Goal: Task Accomplishment & Management: Use online tool/utility

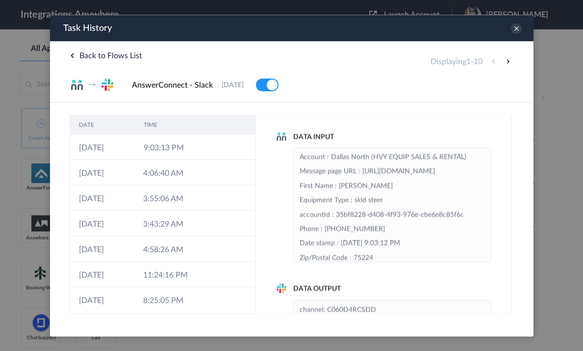
scroll to position [25, 0]
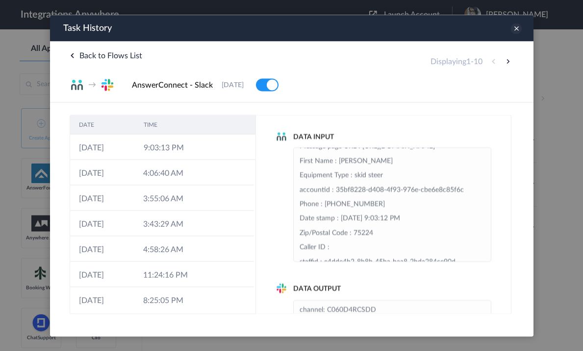
click at [443, 30] on icon at bounding box center [515, 28] width 11 height 11
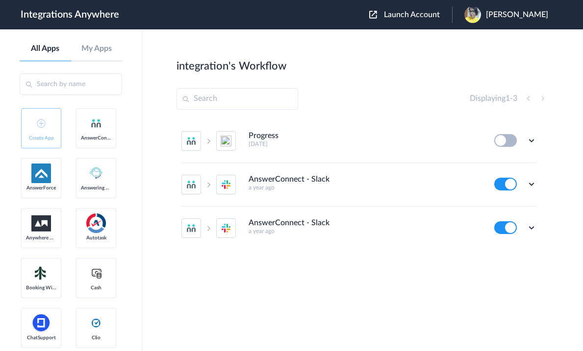
click at [377, 19] on img at bounding box center [373, 15] width 8 height 8
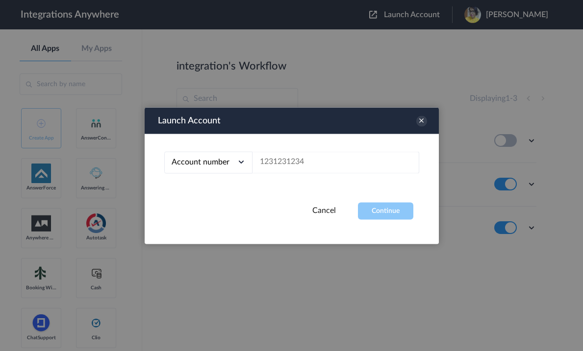
click at [421, 114] on div "Launch Account" at bounding box center [292, 120] width 294 height 26
click at [422, 124] on icon at bounding box center [421, 121] width 11 height 11
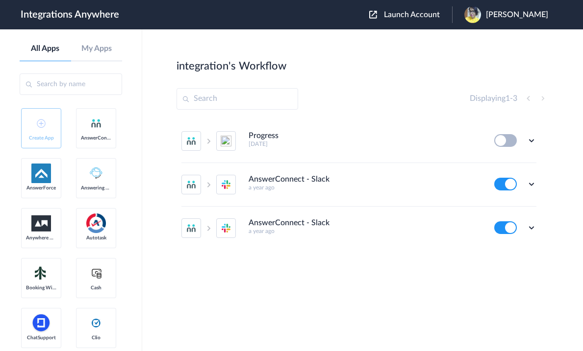
click at [443, 21] on img at bounding box center [472, 14] width 17 height 17
click at [443, 37] on link "My Account" at bounding box center [477, 39] width 37 height 7
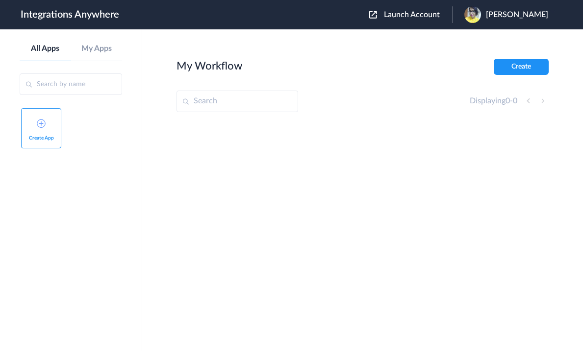
click at [48, 132] on link "Create App" at bounding box center [41, 128] width 40 height 40
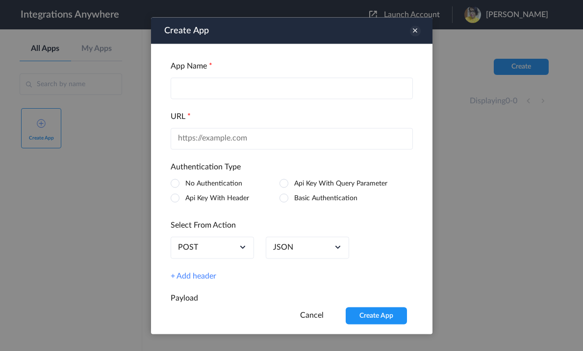
click at [412, 31] on icon at bounding box center [415, 30] width 11 height 11
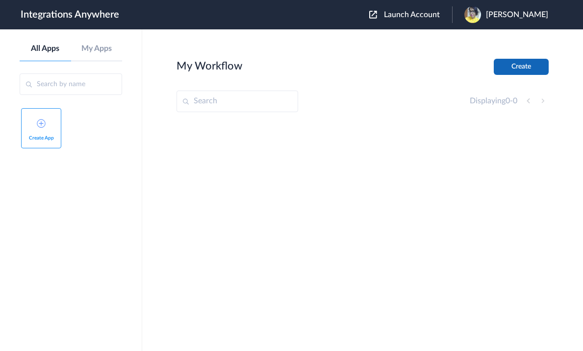
click at [443, 66] on button "Create" at bounding box center [521, 67] width 55 height 16
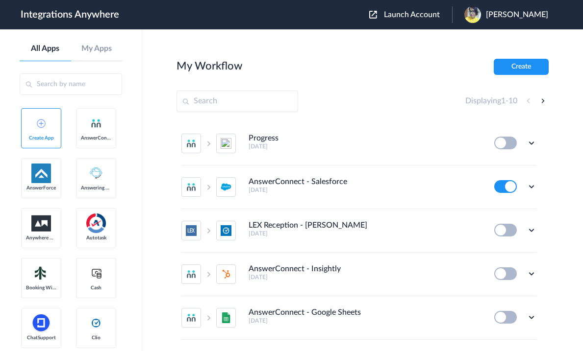
click at [86, 83] on input "text" at bounding box center [71, 85] width 102 height 22
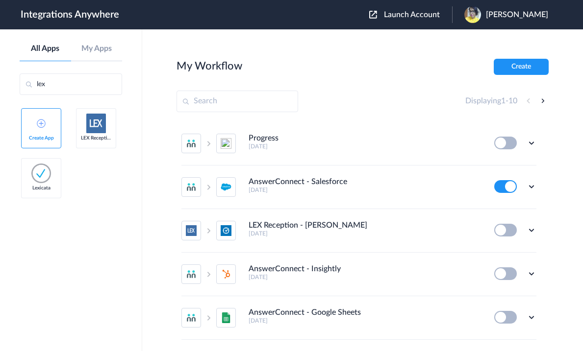
type input "lex"
click at [521, 60] on button "Create" at bounding box center [521, 67] width 55 height 16
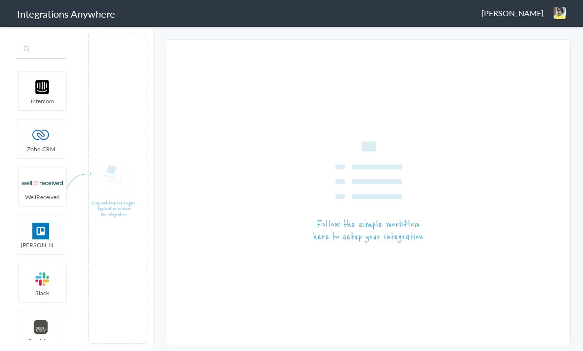
click at [47, 53] on input "text" at bounding box center [41, 49] width 50 height 19
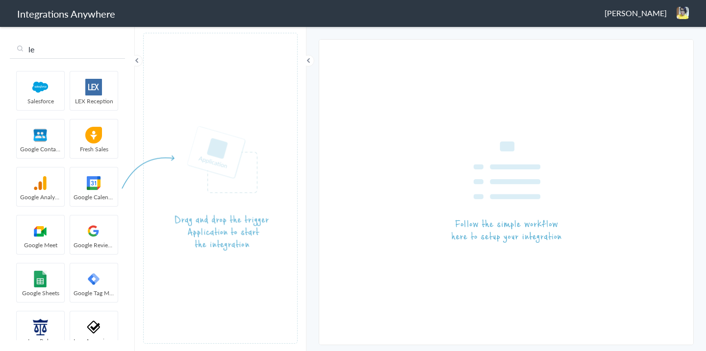
type input "le"
drag, startPoint x: 75, startPoint y: 103, endPoint x: 82, endPoint y: 98, distance: 9.0
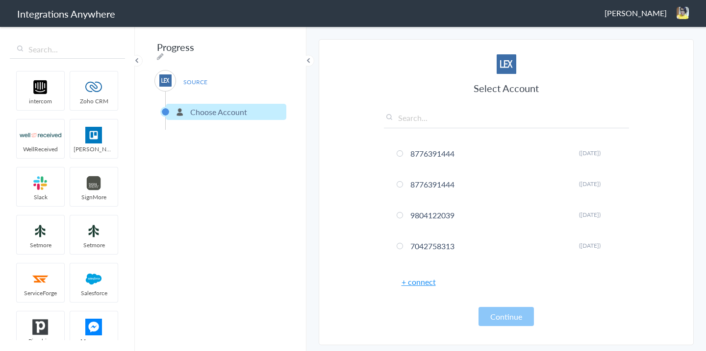
click at [422, 282] on link "+ connect" at bounding box center [418, 281] width 34 height 11
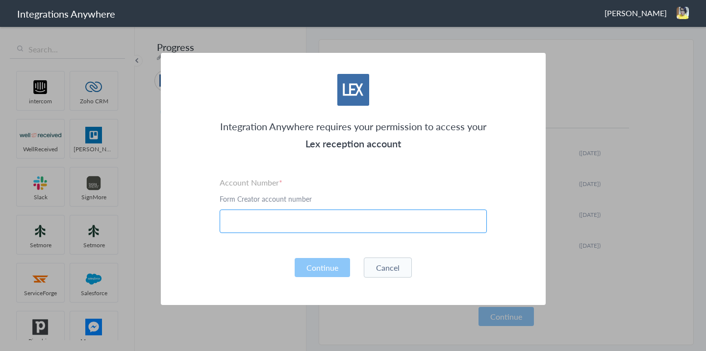
click at [331, 223] on input "text" at bounding box center [353, 222] width 267 height 24
paste input "3362781465"
type input "3362781465"
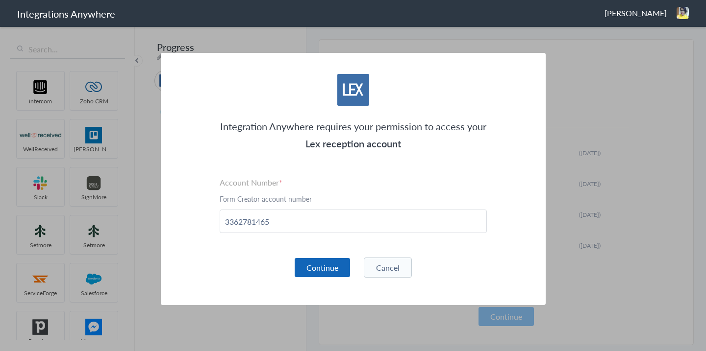
click at [323, 266] on button "Continue" at bounding box center [322, 267] width 55 height 19
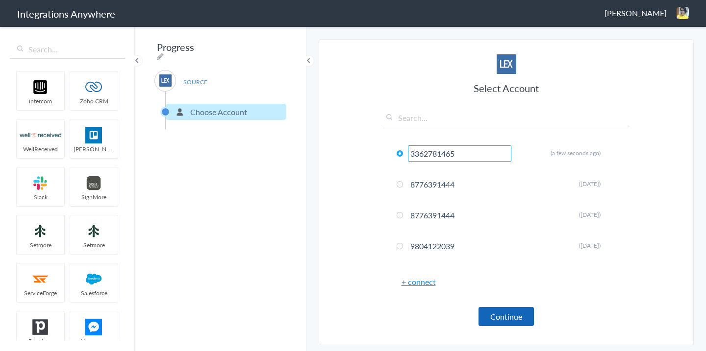
click at [517, 316] on button "Continue" at bounding box center [505, 316] width 55 height 19
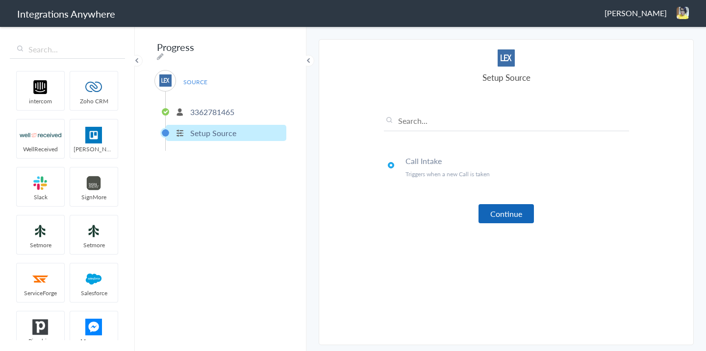
click at [513, 209] on button "Continue" at bounding box center [505, 213] width 55 height 19
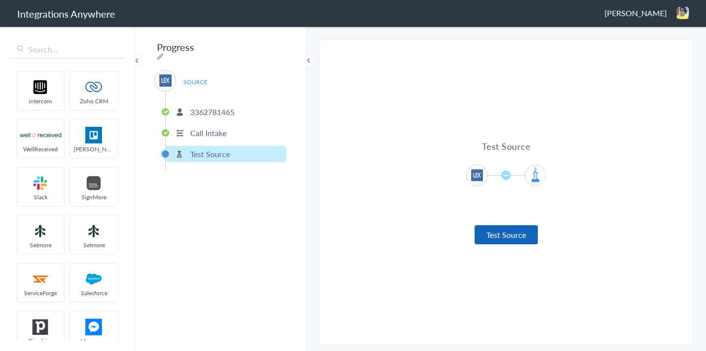
click at [510, 230] on button "Test Source" at bounding box center [505, 234] width 63 height 19
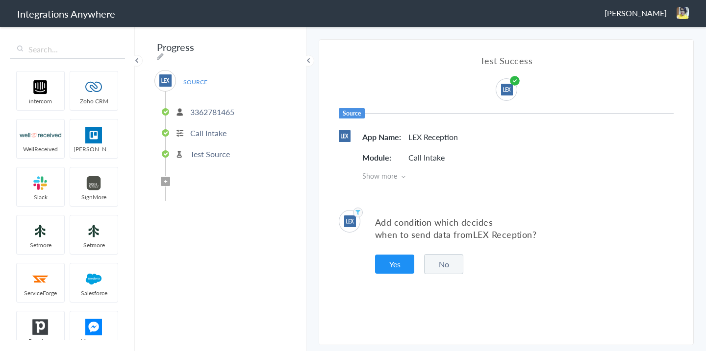
click at [449, 267] on button "No" at bounding box center [443, 264] width 39 height 20
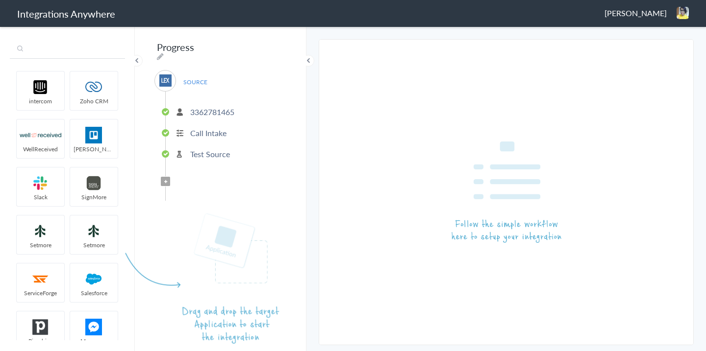
click at [108, 45] on input "text" at bounding box center [67, 49] width 115 height 19
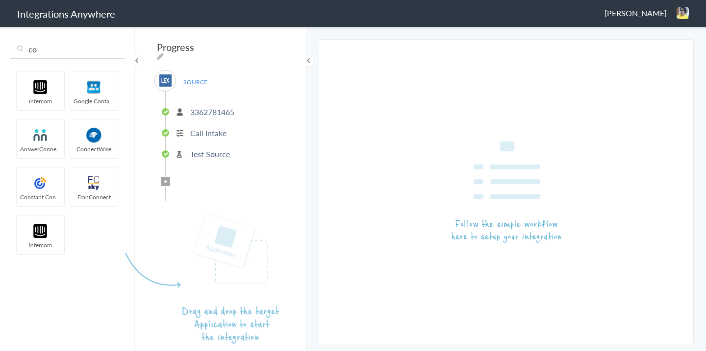
type input "co"
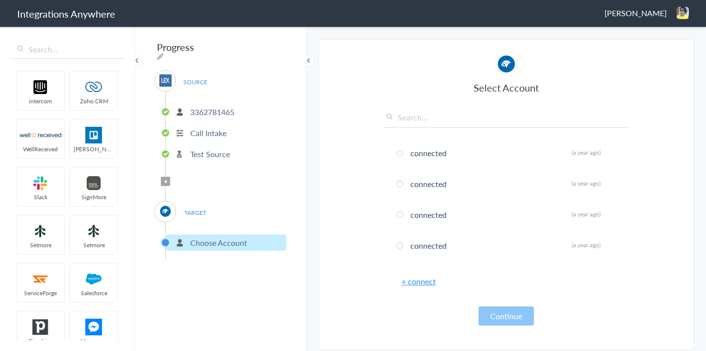
click at [427, 284] on link "+ connect" at bounding box center [418, 281] width 34 height 11
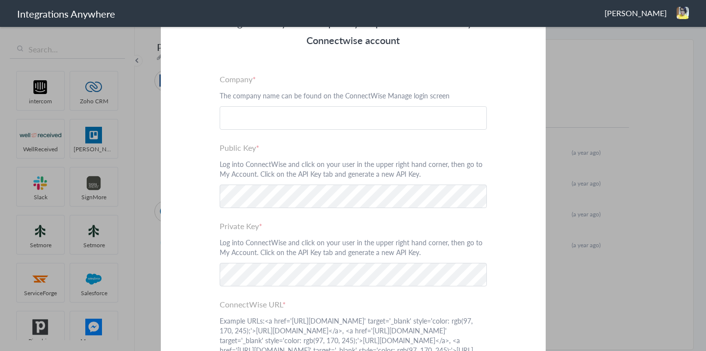
scroll to position [161, 0]
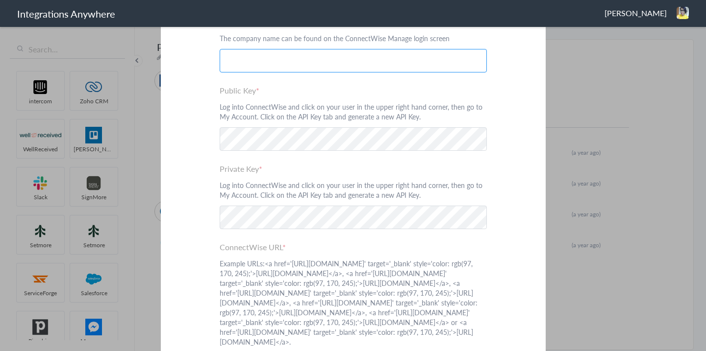
click at [323, 66] on input "text" at bounding box center [353, 61] width 267 height 24
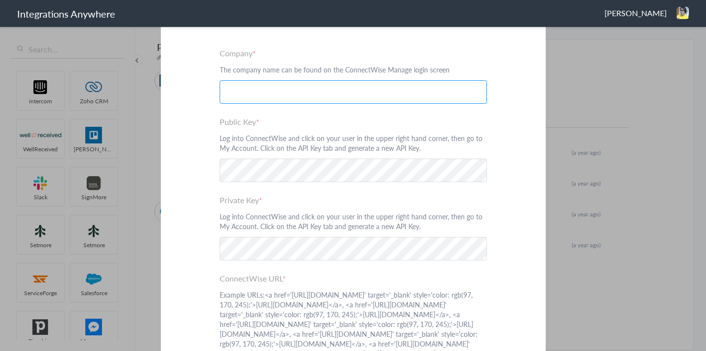
scroll to position [120, 0]
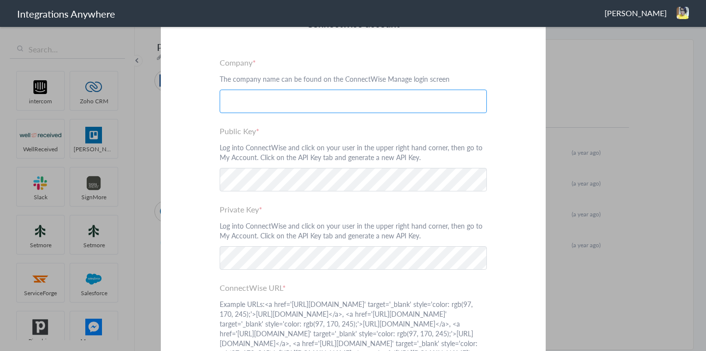
paste input "beetoobi"
type input "beetoobi"
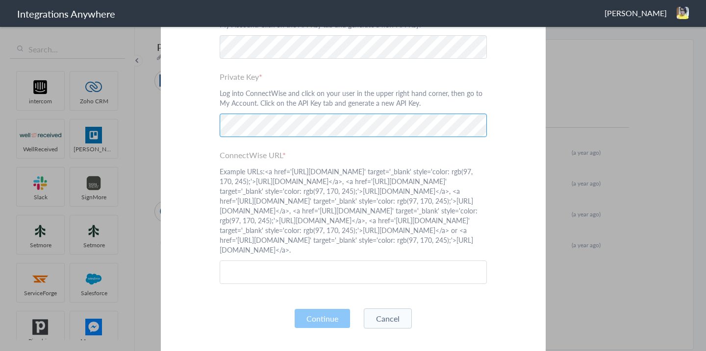
scroll to position [285, 0]
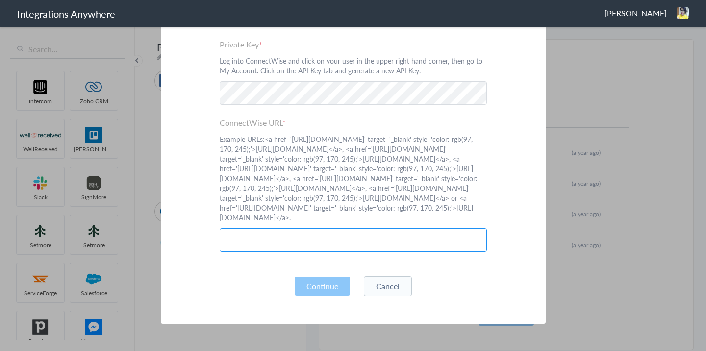
click at [319, 252] on input "text" at bounding box center [353, 240] width 267 height 24
paste input "[URL][DOMAIN_NAME]"
type input "[URL][DOMAIN_NAME]"
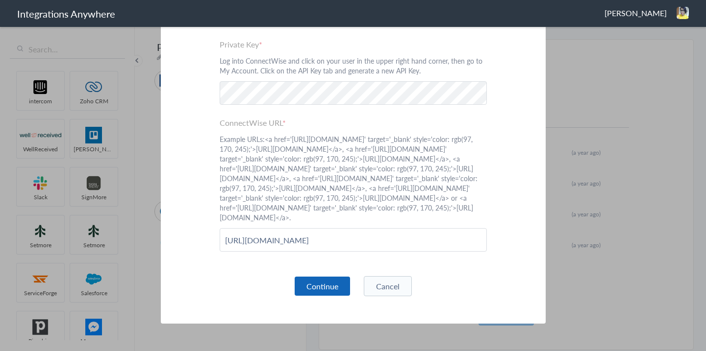
click at [332, 283] on button "Continue" at bounding box center [322, 286] width 55 height 19
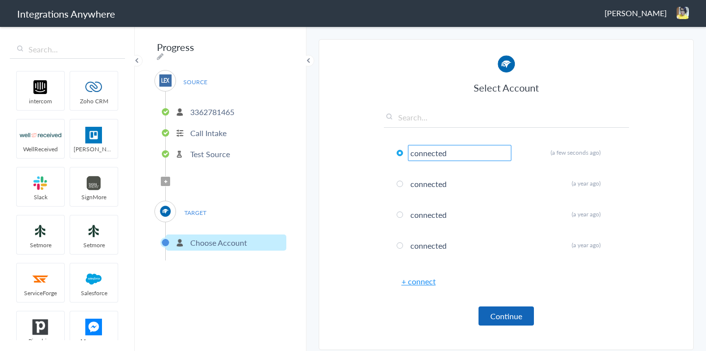
click at [498, 309] on button "Continue" at bounding box center [505, 316] width 55 height 19
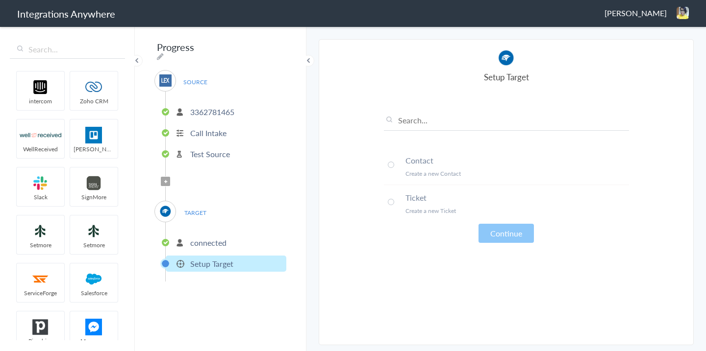
click at [389, 167] on span at bounding box center [391, 165] width 6 height 6
click at [502, 244] on article "Select Account connected Rename Delete (a few seconds ago) connected Rename Del…" at bounding box center [506, 193] width 245 height 286
click at [504, 238] on button "Continue" at bounding box center [505, 233] width 55 height 19
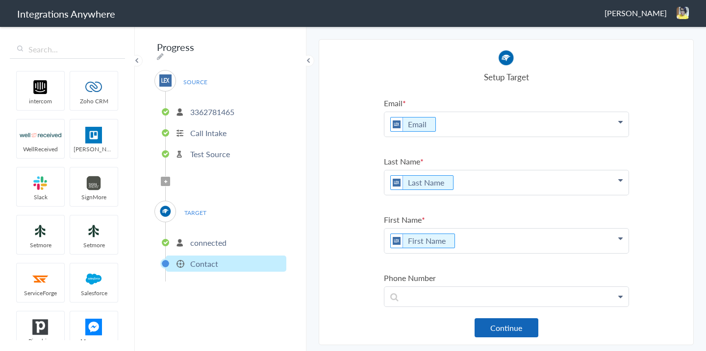
click at [506, 326] on button "Continue" at bounding box center [506, 328] width 64 height 19
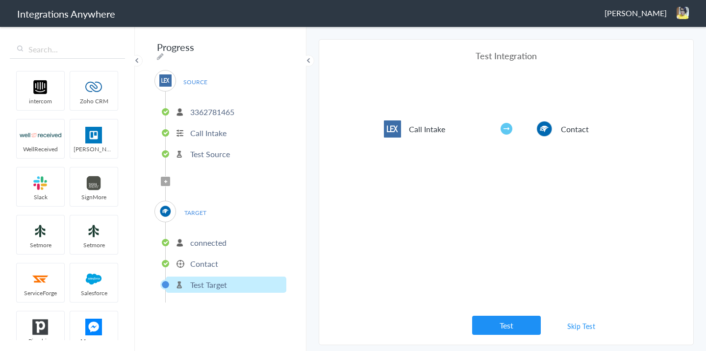
click at [506, 326] on button "Test" at bounding box center [506, 325] width 69 height 19
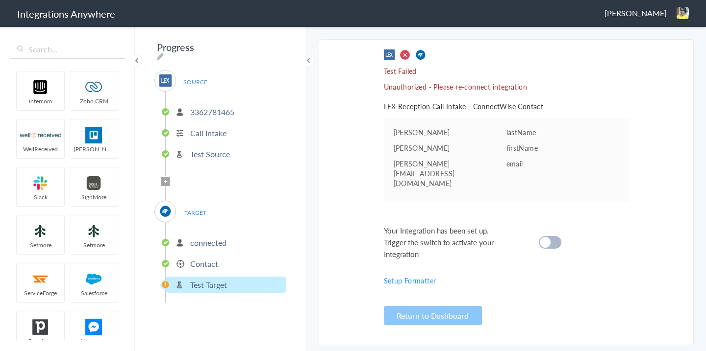
click at [213, 265] on p "Contact" at bounding box center [204, 263] width 28 height 11
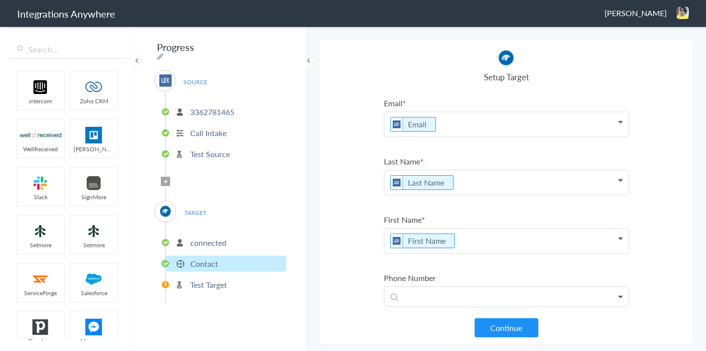
click at [224, 240] on p "connected" at bounding box center [208, 242] width 36 height 11
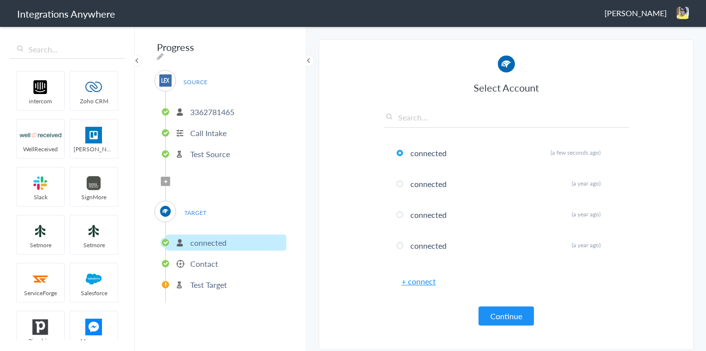
click at [216, 146] on li "Test Source" at bounding box center [226, 154] width 121 height 16
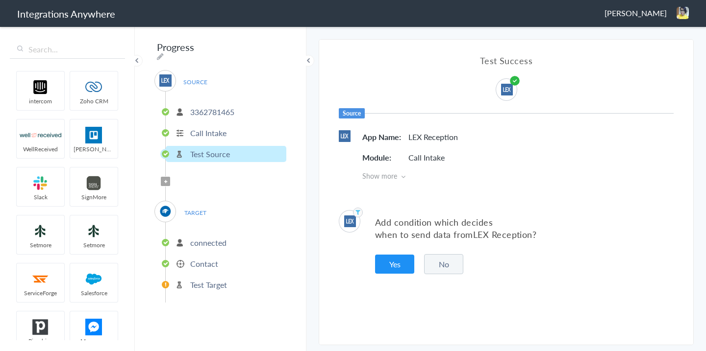
click at [216, 127] on p "Call Intake" at bounding box center [208, 132] width 36 height 11
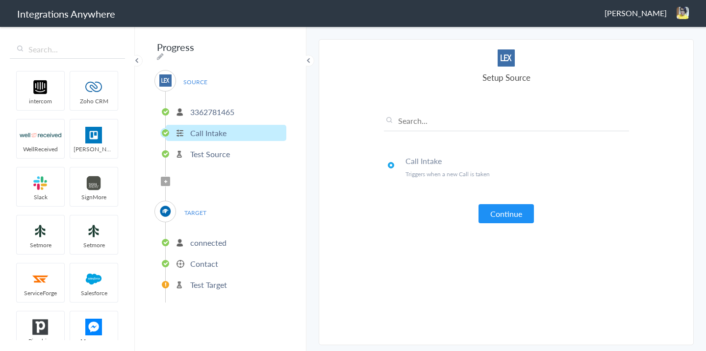
click at [210, 110] on p "3362781465" at bounding box center [212, 111] width 44 height 11
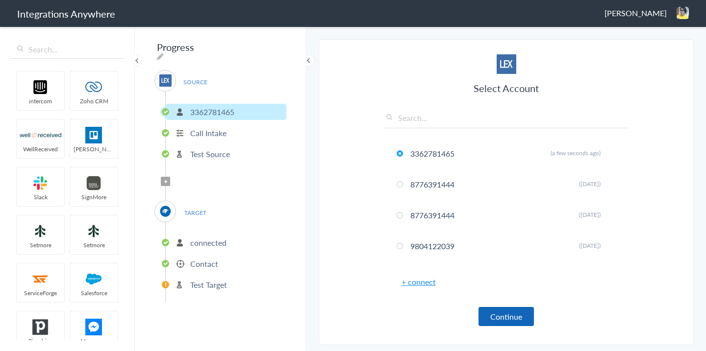
click at [490, 313] on button "Continue" at bounding box center [505, 316] width 55 height 19
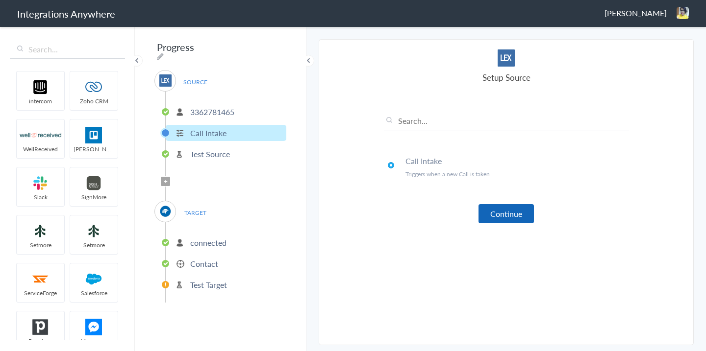
click at [490, 213] on button "Continue" at bounding box center [505, 213] width 55 height 19
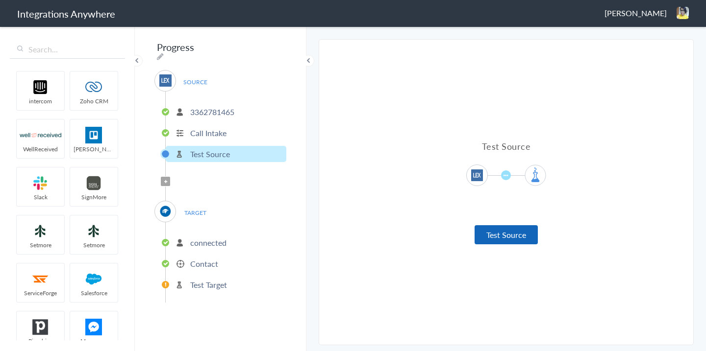
click at [490, 236] on button "Test Source" at bounding box center [505, 234] width 63 height 19
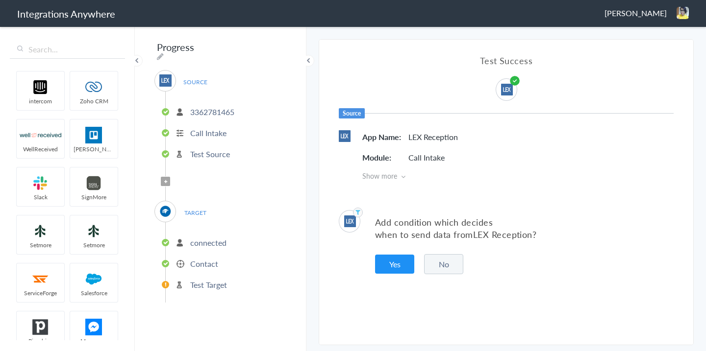
click at [443, 273] on button "No" at bounding box center [443, 264] width 39 height 20
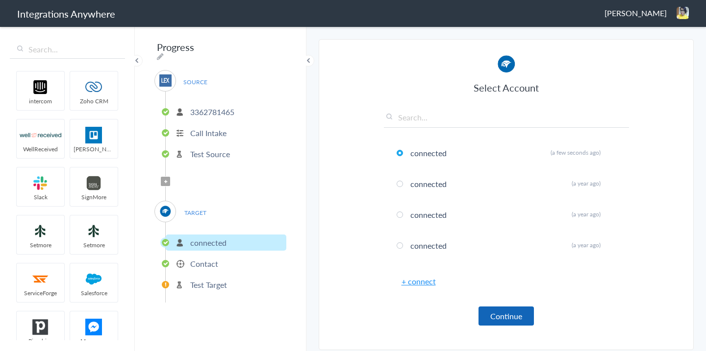
click at [483, 322] on button "Continue" at bounding box center [505, 316] width 55 height 19
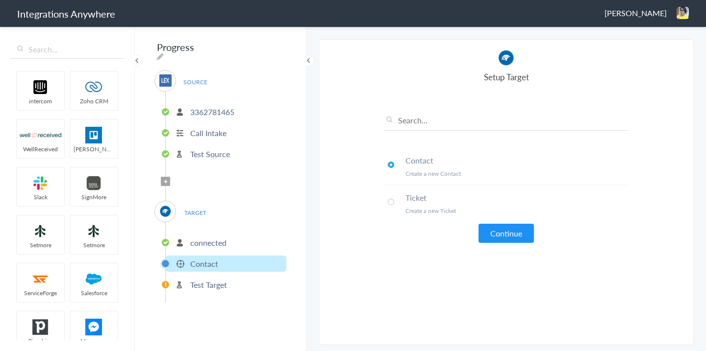
click at [389, 201] on span at bounding box center [391, 202] width 6 height 6
click at [492, 240] on button "Continue" at bounding box center [505, 233] width 55 height 19
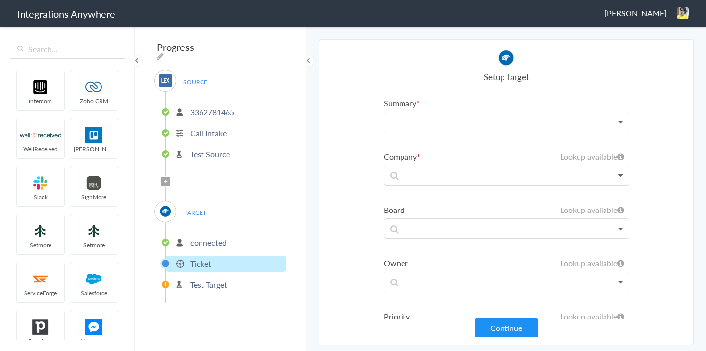
click at [489, 113] on p at bounding box center [506, 122] width 244 height 20
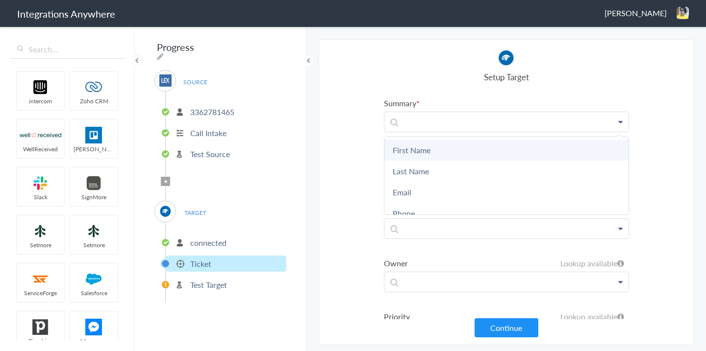
click at [469, 152] on link "First Name" at bounding box center [506, 150] width 244 height 21
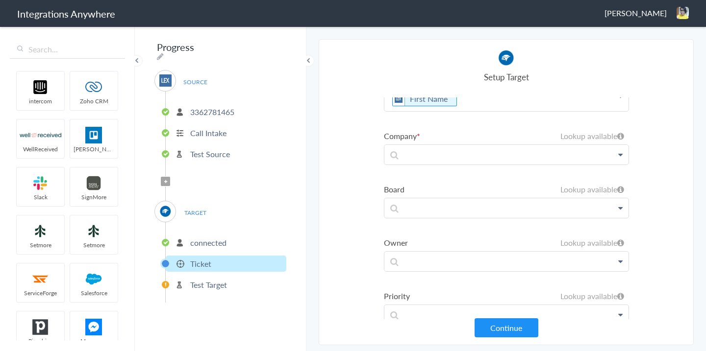
scroll to position [28, 0]
click at [468, 157] on p at bounding box center [506, 152] width 244 height 20
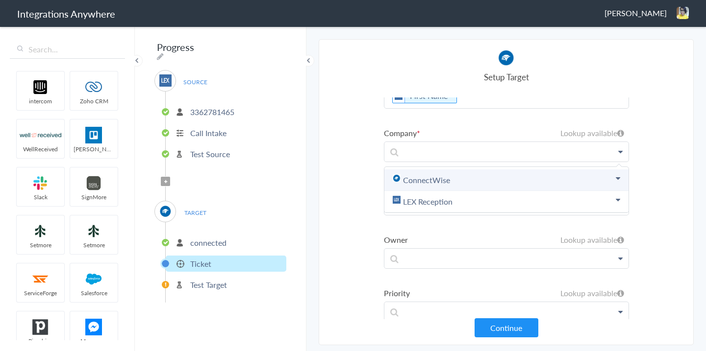
click at [463, 179] on link "ConnectWise" at bounding box center [506, 181] width 244 height 22
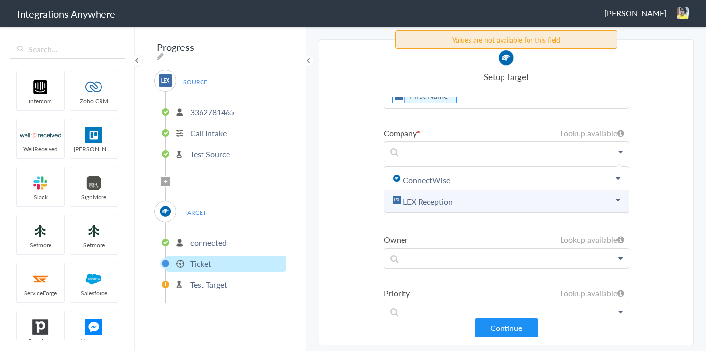
click at [464, 193] on link "LEX Reception" at bounding box center [506, 202] width 244 height 22
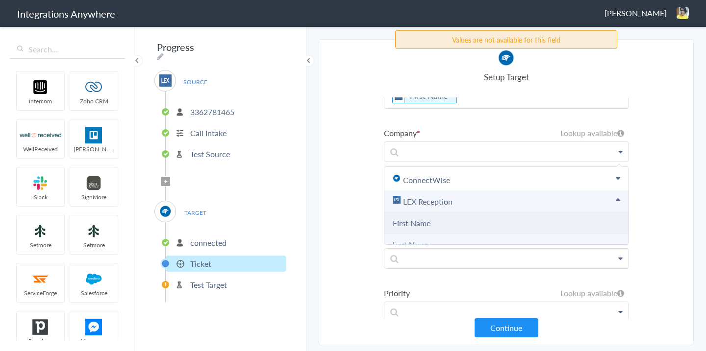
click at [454, 222] on Name "First Name" at bounding box center [506, 224] width 244 height 22
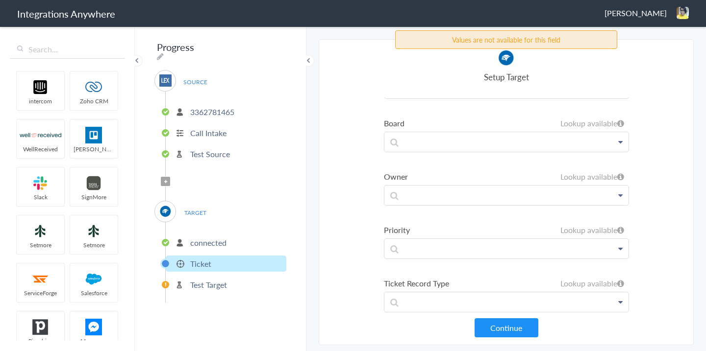
scroll to position [107, 0]
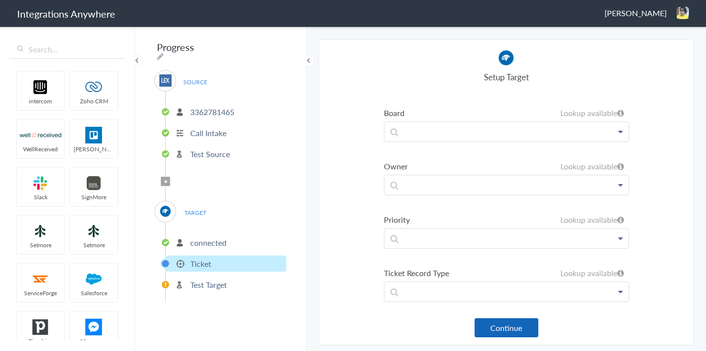
click at [505, 323] on button "Continue" at bounding box center [506, 328] width 64 height 19
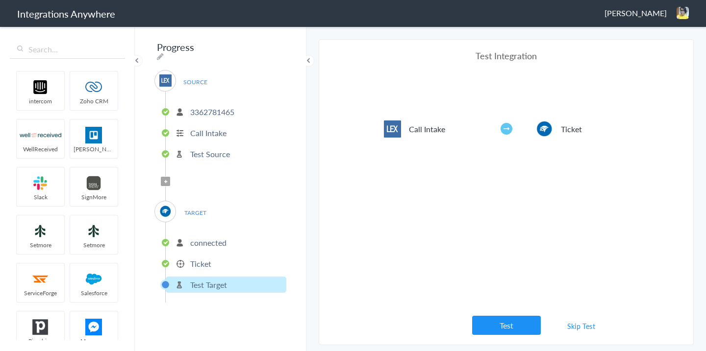
click at [505, 323] on button "Test" at bounding box center [506, 325] width 69 height 19
